Goal: Task Accomplishment & Management: Use online tool/utility

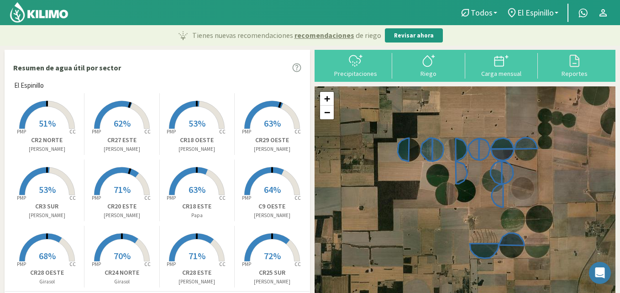
click at [198, 107] on rect at bounding box center [196, 129] width 73 height 73
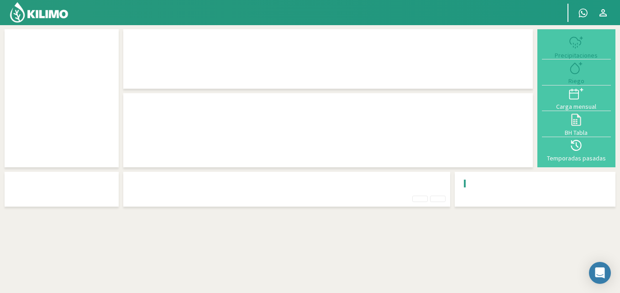
click at [198, 107] on div at bounding box center [328, 130] width 410 height 74
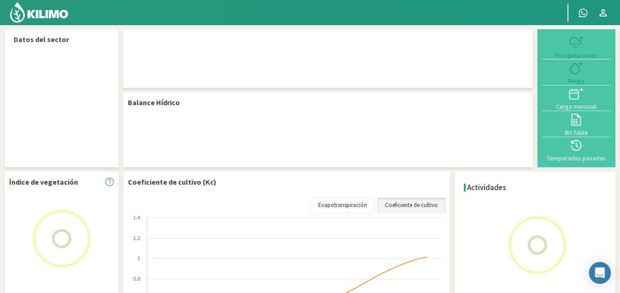
select select "2: Object"
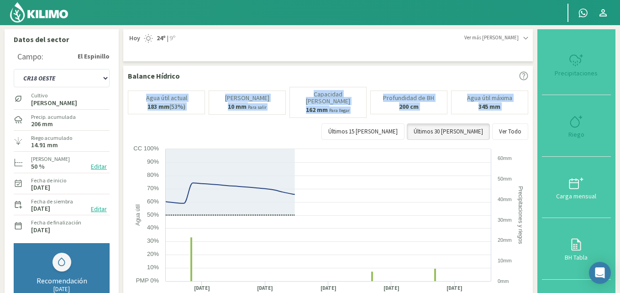
type input "14.91"
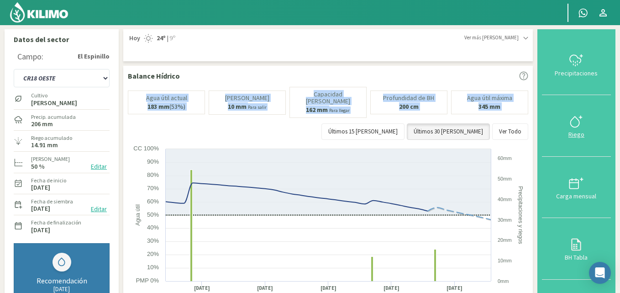
click at [579, 125] on icon at bounding box center [576, 121] width 15 height 15
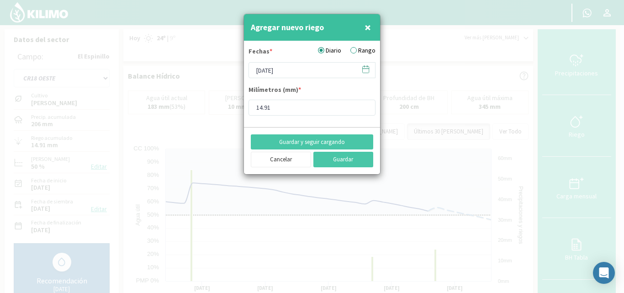
click at [361, 47] on label "Rango" at bounding box center [362, 51] width 25 height 10
click at [0, 0] on input "Rango" at bounding box center [0, 0] width 0 height 0
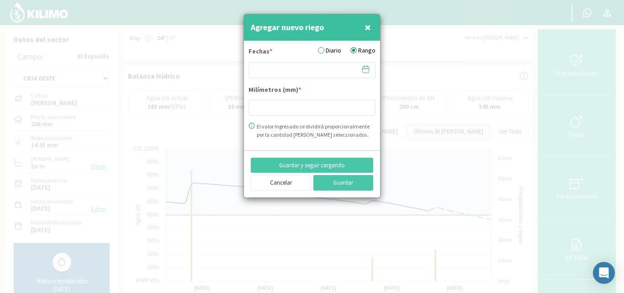
click at [363, 68] on icon at bounding box center [365, 69] width 9 height 9
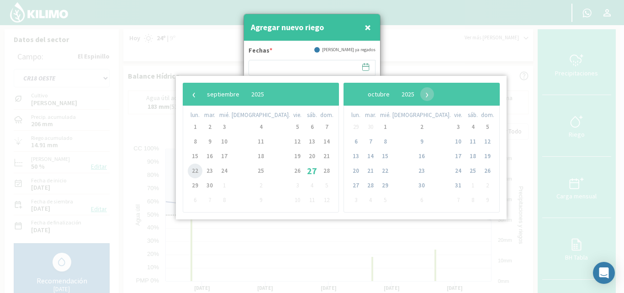
click at [196, 170] on span "22" at bounding box center [195, 170] width 15 height 15
click at [253, 168] on span "25" at bounding box center [260, 170] width 15 height 15
type input "22/09/2025 - 25/09/2025"
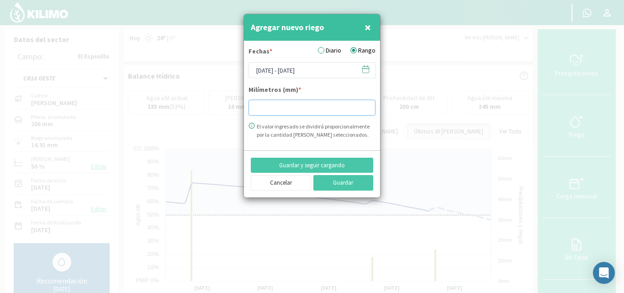
click at [255, 105] on input "number" at bounding box center [311, 108] width 127 height 16
type input "29.65"
click at [325, 188] on button "Guardar" at bounding box center [343, 183] width 60 height 16
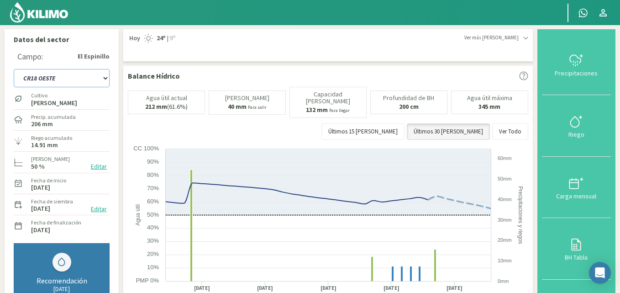
click at [106, 79] on select "C9 OESTE CR18 ESTE CR18 OESTE CR20 ESTE CR24 NORTE CR25 NORTE CR25 SUR CR26 EST…" at bounding box center [62, 78] width 96 height 18
click at [14, 69] on select "C9 OESTE CR18 ESTE CR18 OESTE CR20 ESTE CR24 NORTE CR25 NORTE CR25 SUR CR26 EST…" at bounding box center [62, 78] width 96 height 18
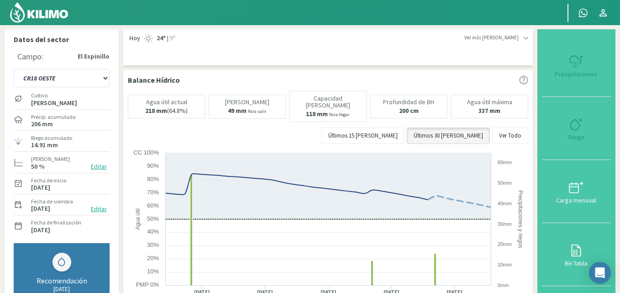
select select "15: Object"
click at [569, 127] on div at bounding box center [576, 124] width 63 height 15
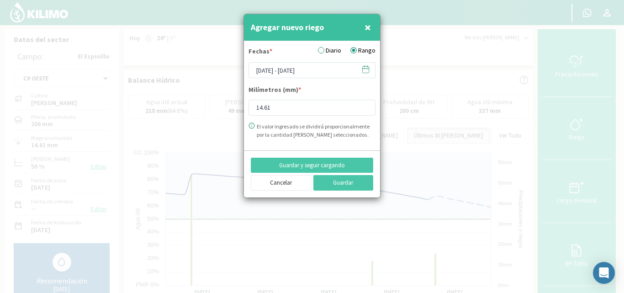
click at [366, 72] on icon at bounding box center [365, 69] width 9 height 9
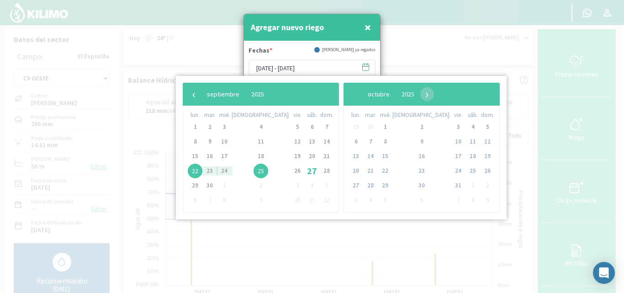
click at [198, 168] on span "22" at bounding box center [195, 170] width 15 height 15
click at [253, 170] on span "25" at bounding box center [260, 170] width 15 height 15
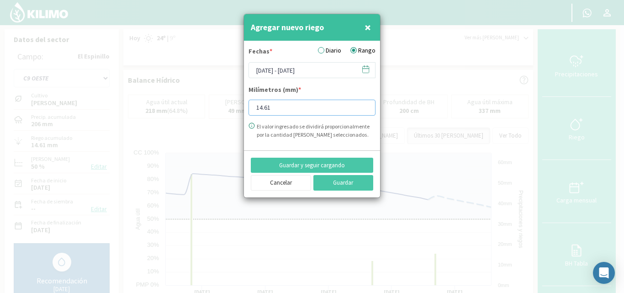
click at [274, 107] on input "14.61" at bounding box center [311, 108] width 127 height 16
type input "1"
type input "28.62"
click at [344, 184] on button "Guardar" at bounding box center [343, 183] width 60 height 16
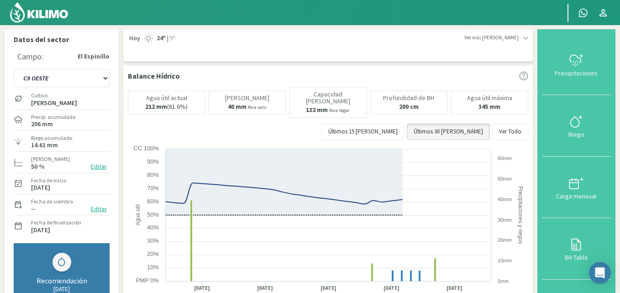
select select "32: Object"
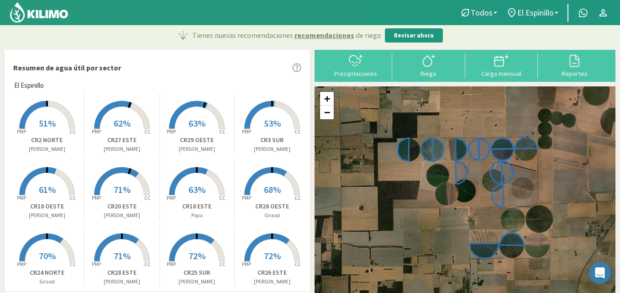
click at [276, 108] on rect at bounding box center [272, 129] width 73 height 73
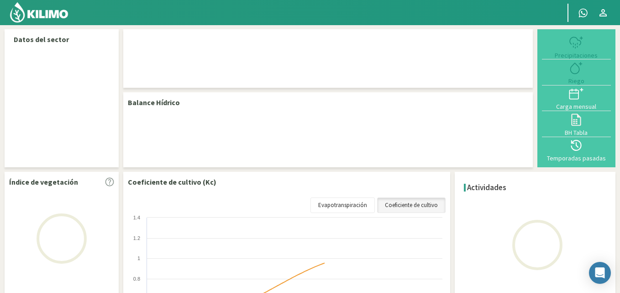
select select "14: Object"
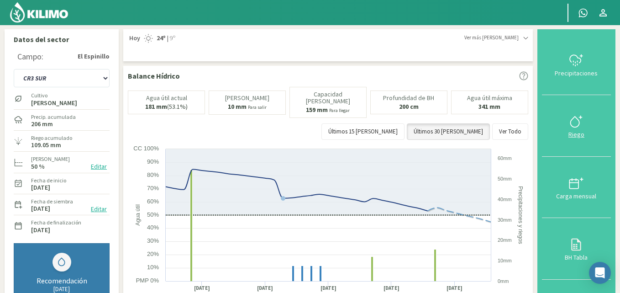
click at [584, 120] on icon at bounding box center [576, 121] width 15 height 15
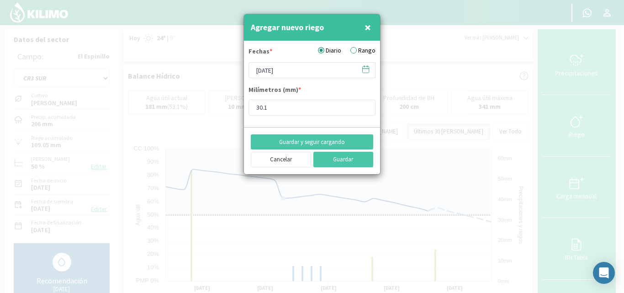
click at [354, 50] on label "Rango" at bounding box center [362, 51] width 25 height 10
click at [0, 0] on input "Rango" at bounding box center [0, 0] width 0 height 0
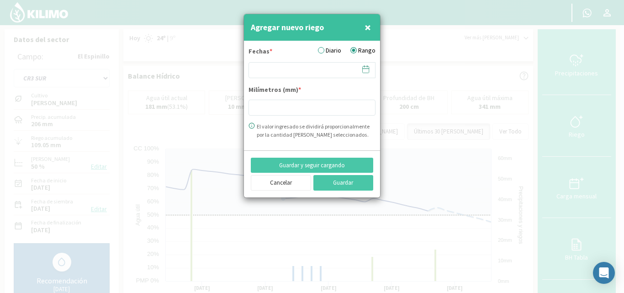
click at [366, 70] on icon at bounding box center [365, 69] width 9 height 9
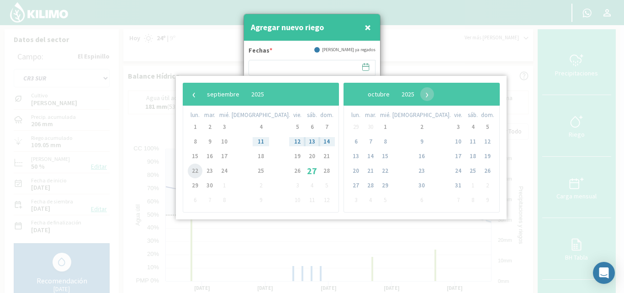
click at [190, 166] on span "22" at bounding box center [195, 170] width 15 height 15
click at [253, 169] on span "25" at bounding box center [260, 170] width 15 height 15
type input "22/09/2025 - 25/09/2025"
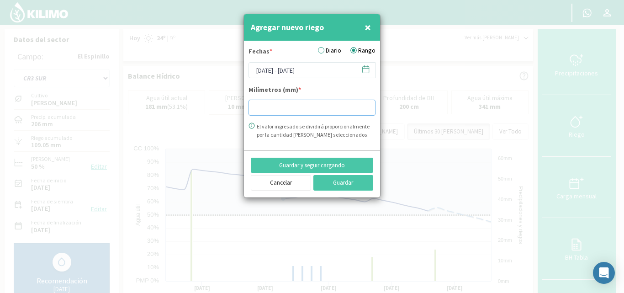
click at [253, 106] on input "number" at bounding box center [311, 108] width 127 height 16
type input "29.80"
click at [341, 186] on button "Guardar" at bounding box center [343, 183] width 60 height 16
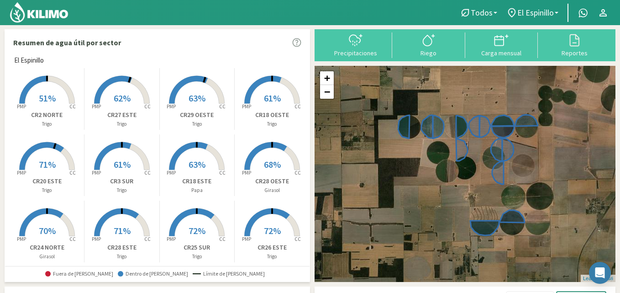
click at [116, 83] on rect at bounding box center [121, 104] width 73 height 73
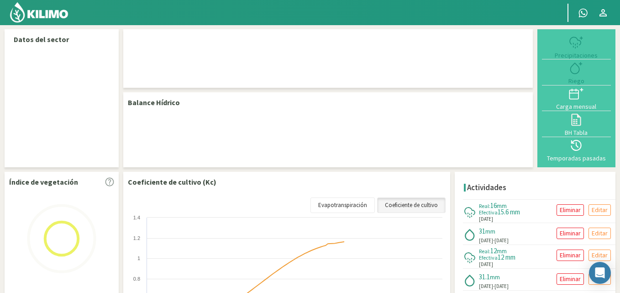
select select "9: Object"
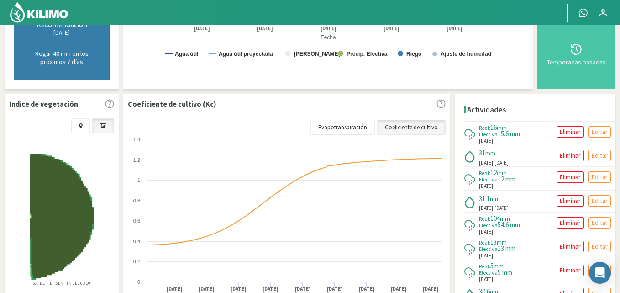
scroll to position [342, 0]
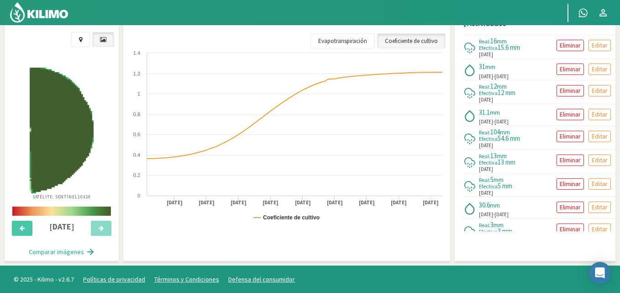
click at [610, 242] on div "Actividades Real: 16 mm Efectiva 15.6 mm 27/09/2025 Eliminar Editar 31 mm 22/09…" at bounding box center [535, 133] width 161 height 253
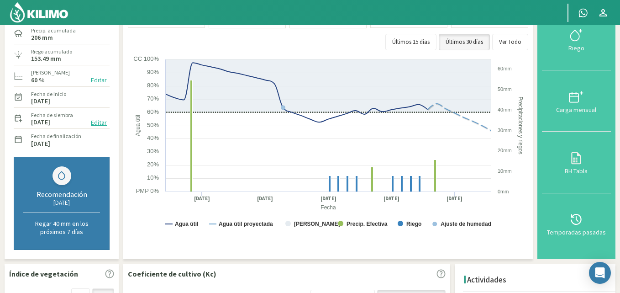
click at [575, 54] on button "Riego" at bounding box center [576, 39] width 69 height 61
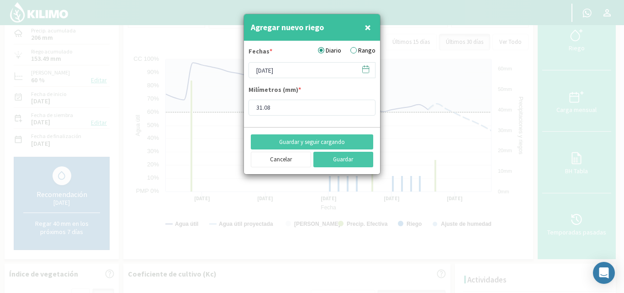
click at [360, 52] on label "Rango" at bounding box center [362, 51] width 25 height 10
click at [0, 0] on input "Rango" at bounding box center [0, 0] width 0 height 0
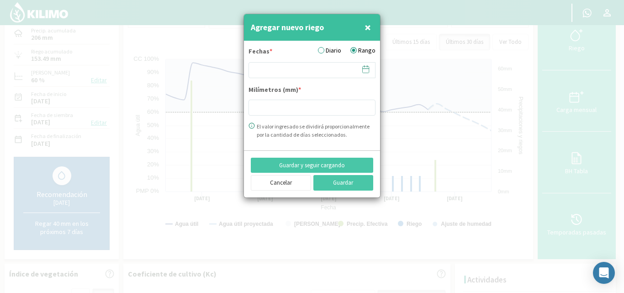
click at [332, 47] on label "Diario" at bounding box center [329, 51] width 23 height 10
click at [0, 0] on input "Diario" at bounding box center [0, 0] width 0 height 0
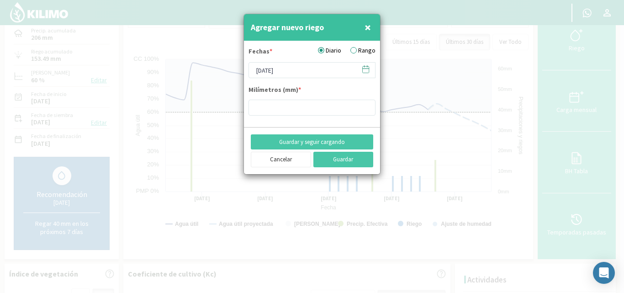
click at [368, 69] on icon at bounding box center [365, 69] width 9 height 9
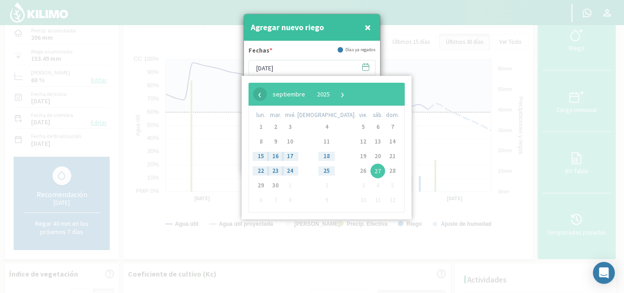
click at [262, 92] on span "‹" at bounding box center [260, 94] width 14 height 14
click at [279, 121] on span "1" at bounding box center [275, 127] width 15 height 15
type input "01/07/2025"
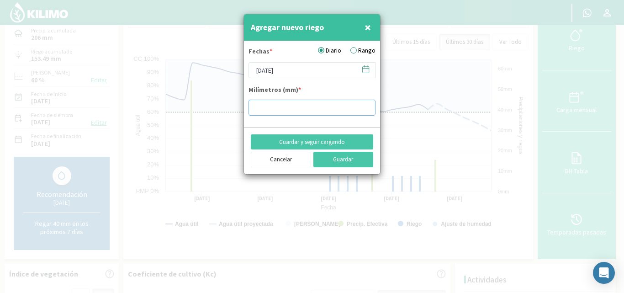
click at [270, 105] on input "number" at bounding box center [311, 108] width 127 height 16
type input "7"
click at [339, 160] on button "Guardar" at bounding box center [343, 160] width 60 height 16
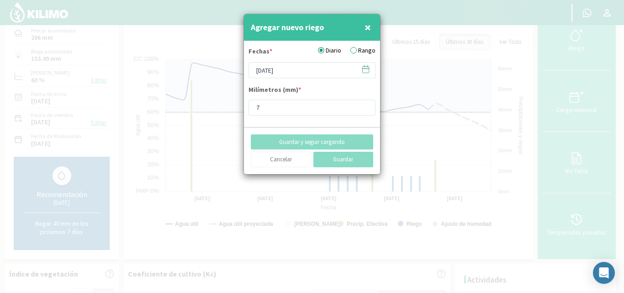
type input "[DATE]"
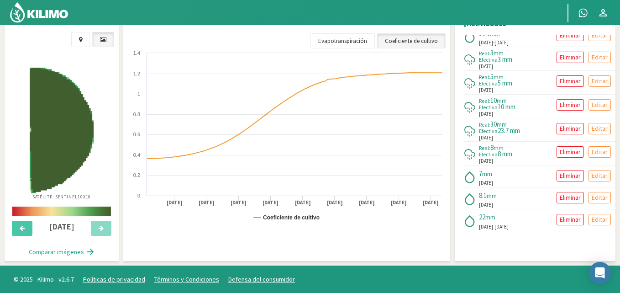
scroll to position [0, 0]
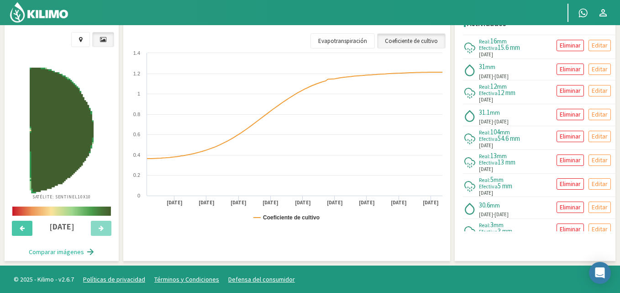
click at [611, 196] on div "Real: 5 mm Efectiva 5 mm 19/08/2025 Eliminar Editar" at bounding box center [539, 185] width 153 height 23
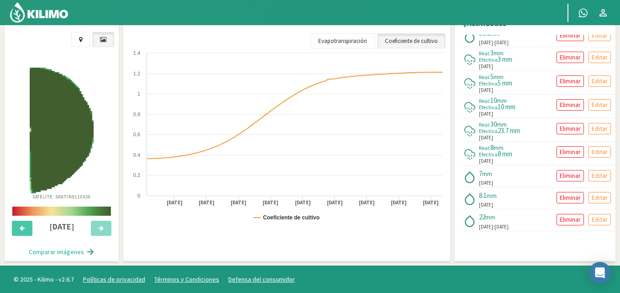
scroll to position [86, 0]
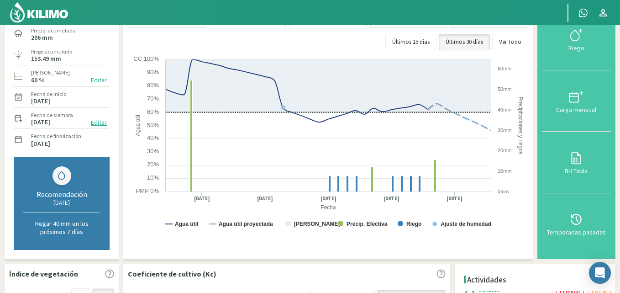
click at [582, 47] on div "Riego" at bounding box center [576, 48] width 63 height 6
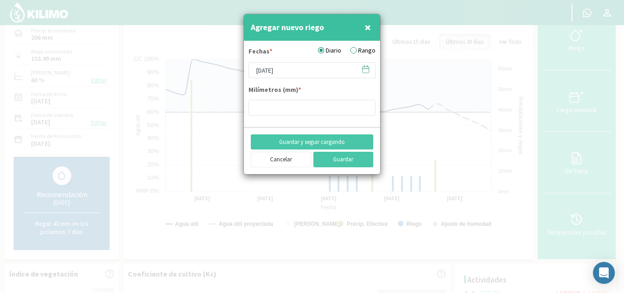
type input "31.08"
click at [353, 48] on label "Rango" at bounding box center [362, 51] width 25 height 10
click at [0, 0] on input "Rango" at bounding box center [0, 0] width 0 height 0
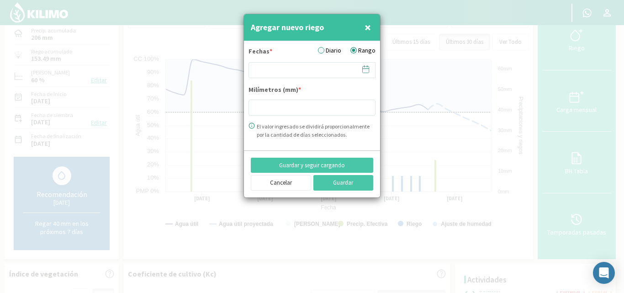
click at [363, 67] on icon at bounding box center [365, 69] width 9 height 9
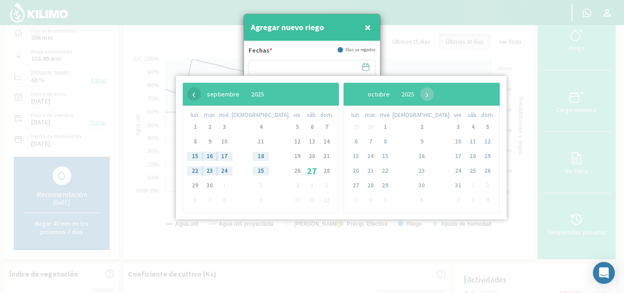
click at [195, 95] on span "‹" at bounding box center [194, 94] width 14 height 14
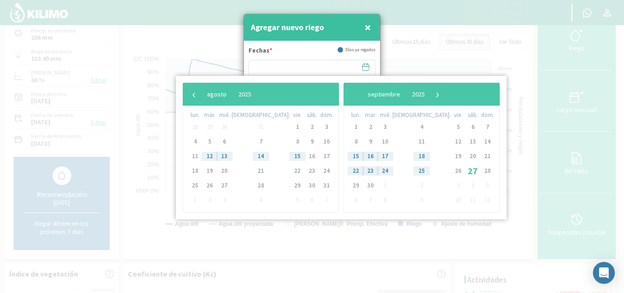
click at [195, 95] on span "‹" at bounding box center [194, 94] width 14 height 14
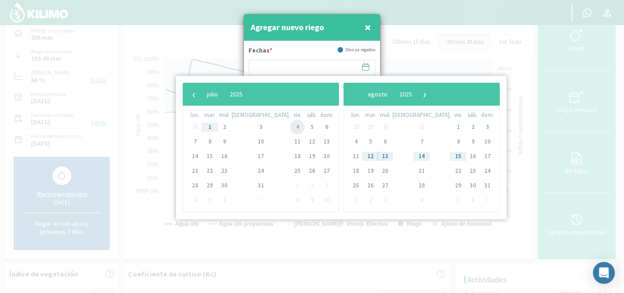
click at [290, 125] on span "4" at bounding box center [297, 127] width 15 height 15
click at [319, 126] on span "6" at bounding box center [326, 127] width 15 height 15
type input "04/07/2025 - 06/07/2025"
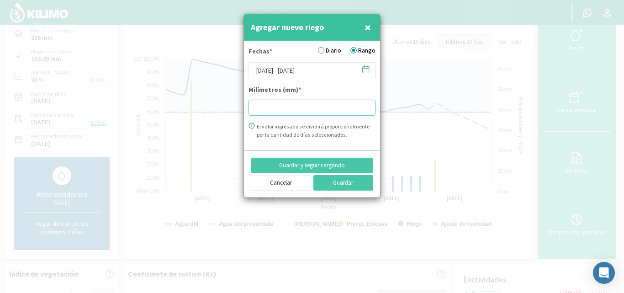
click at [279, 100] on input "number" at bounding box center [311, 108] width 127 height 16
type input "20"
click at [347, 183] on button "Guardar" at bounding box center [343, 183] width 60 height 16
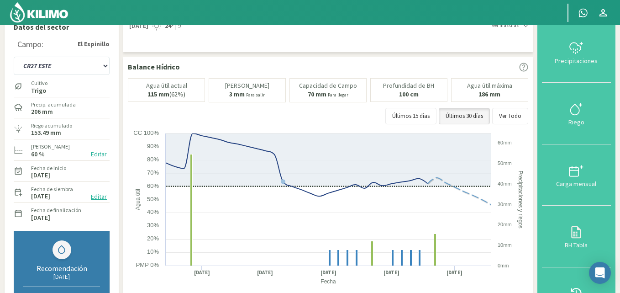
scroll to position [0, 0]
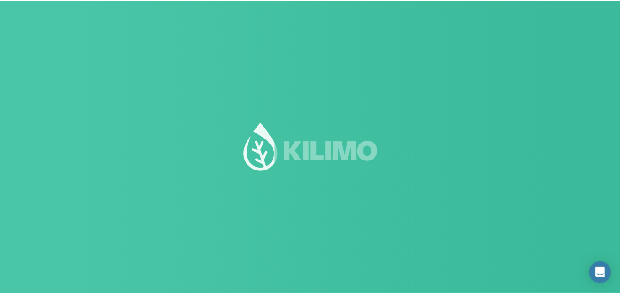
scroll to position [0, 0]
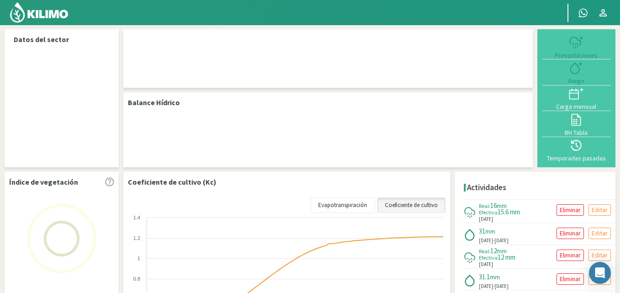
select select "9: Object"
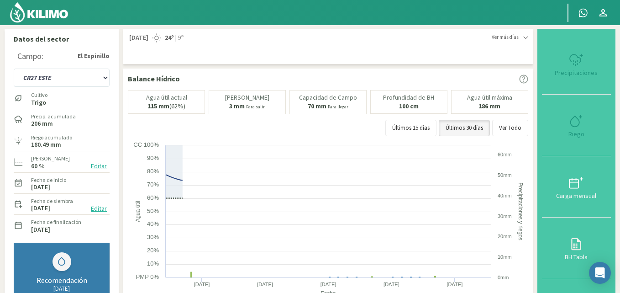
scroll to position [0, 0]
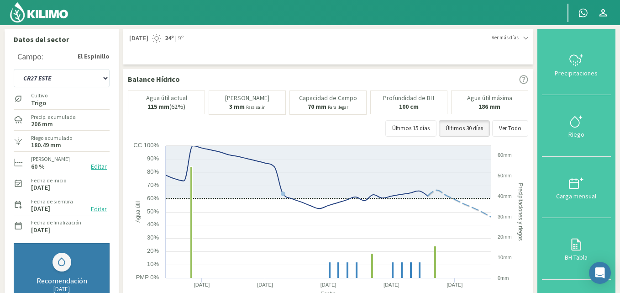
scroll to position [41, 0]
